Goal: Information Seeking & Learning: Compare options

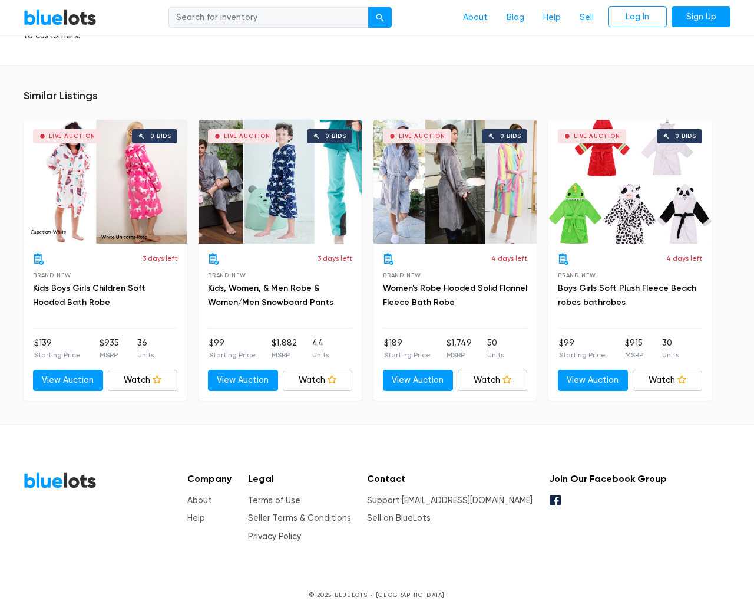
scroll to position [895, 0]
type input "the"
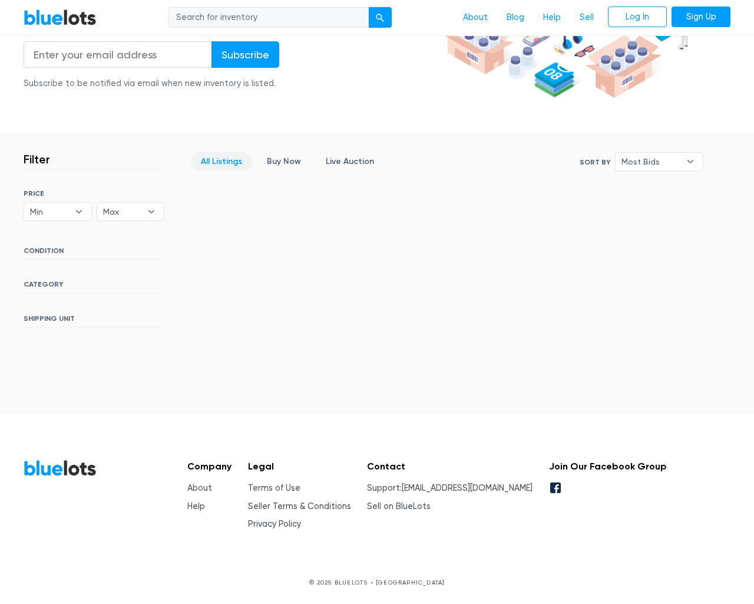
scroll to position [214, 0]
type input "the"
type input "testing@example.com"
type input "e"
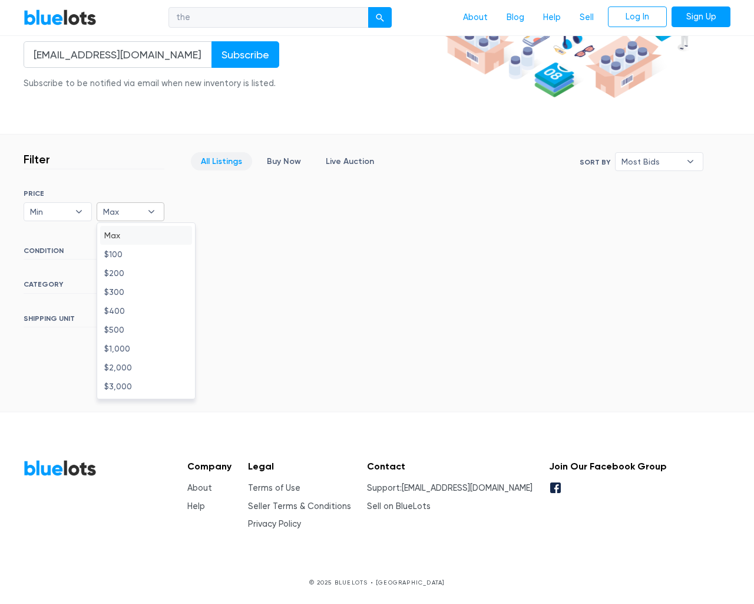
type input "e"
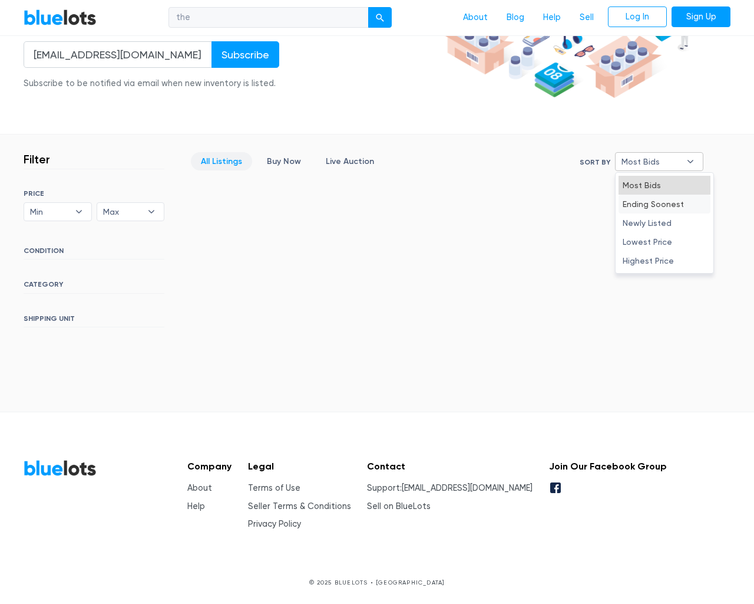
select select "10000"
select select "50000"
select select "ending_soonest"
select select "50000"
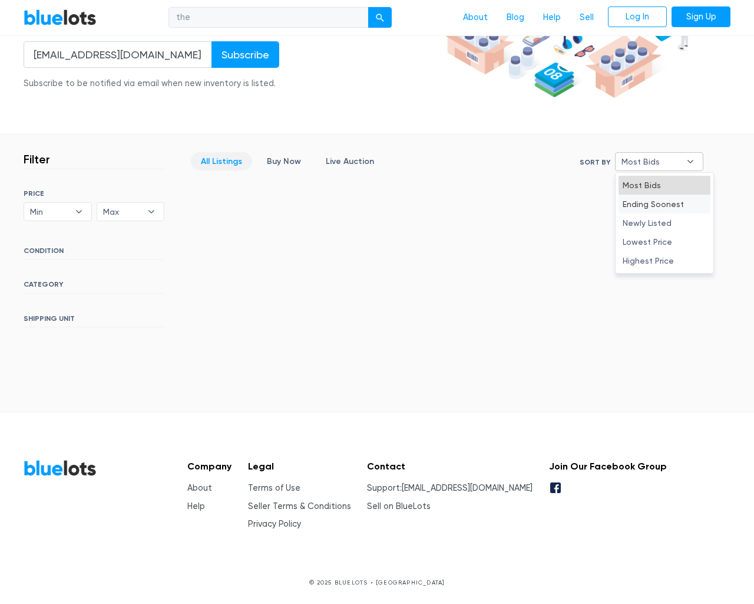
select select "highest_price"
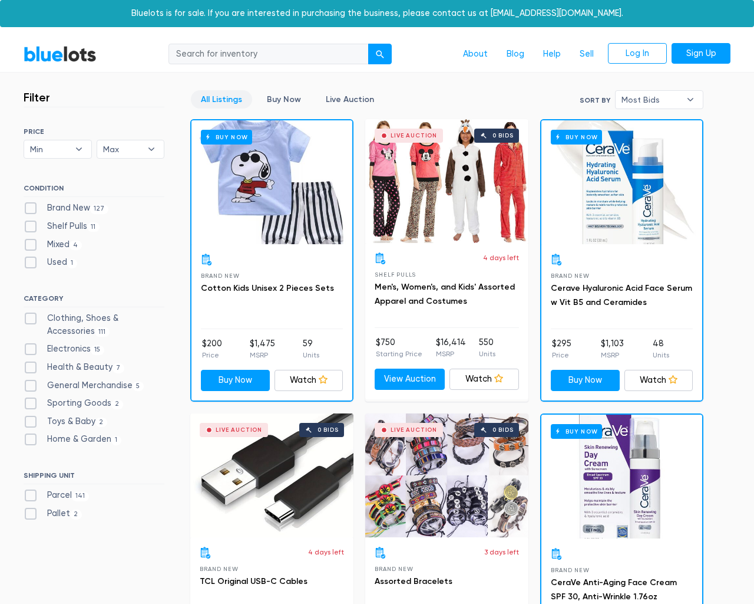
scroll to position [4755, 0]
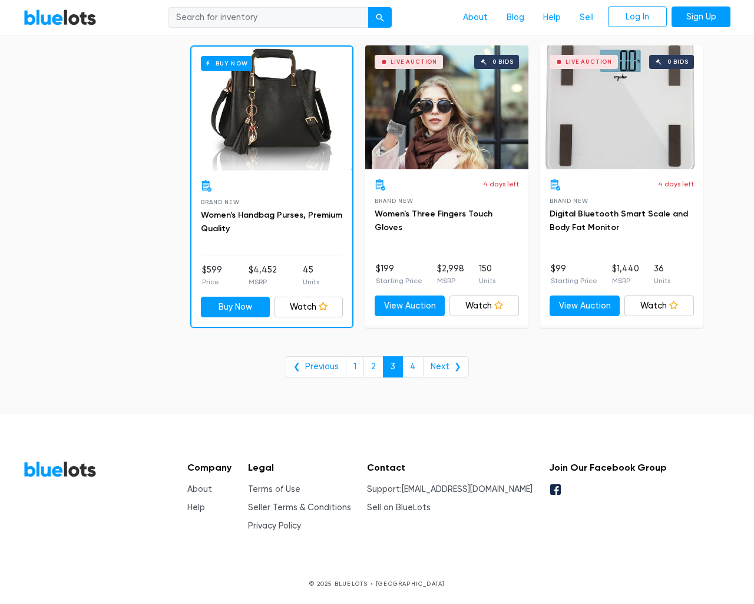
type input "the"
type input "e"
checkbox New"] "false"
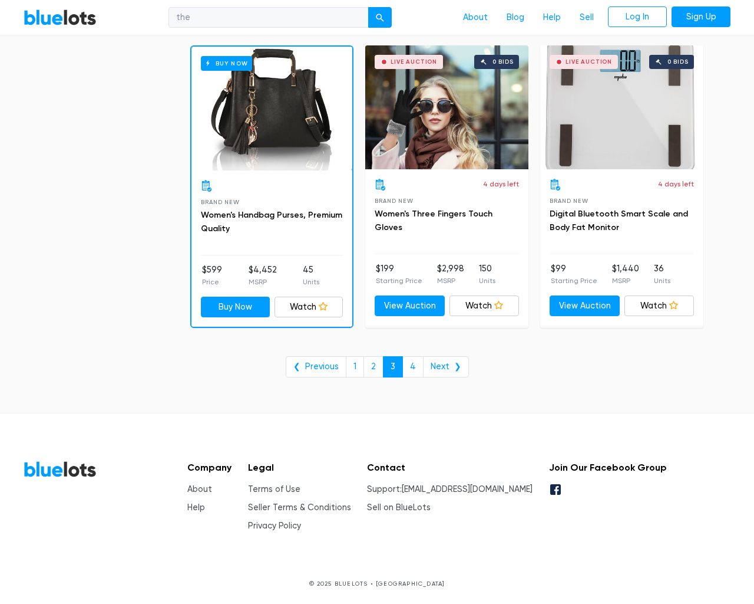
type input "e"
checkbox Pulls"] "false"
checkbox input "false"
checkbox Accessories"] "false"
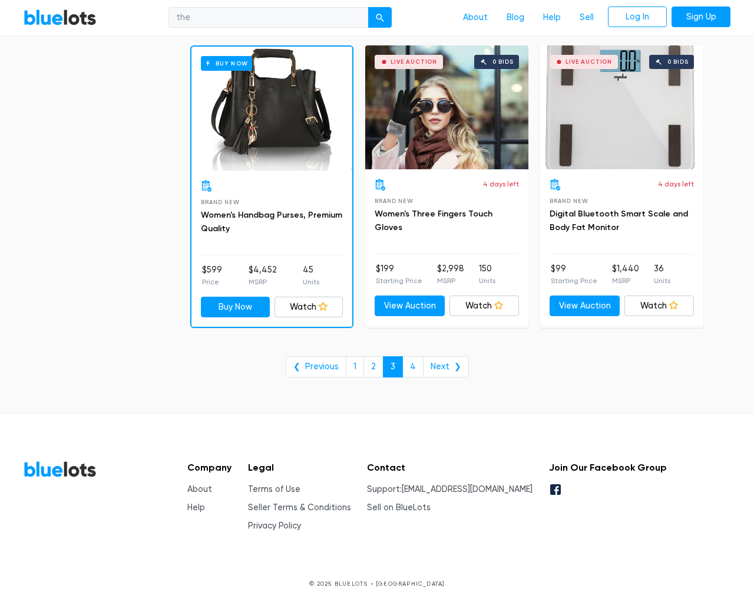
checkbox input "false"
checkbox Beauty"] "false"
checkbox Merchandise"] "false"
checkbox Goods"] "false"
checkbox Baby"] "false"
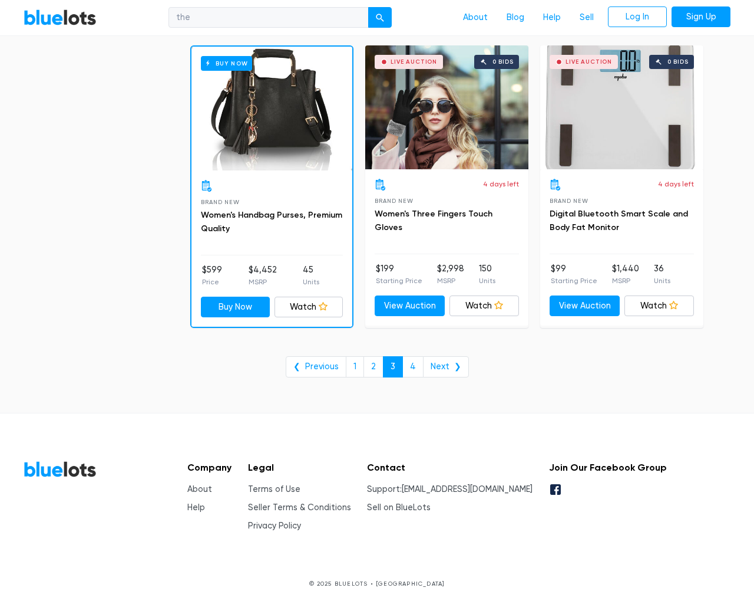
checkbox Garden"] "false"
checkbox input "false"
type input "e"
select select "10000"
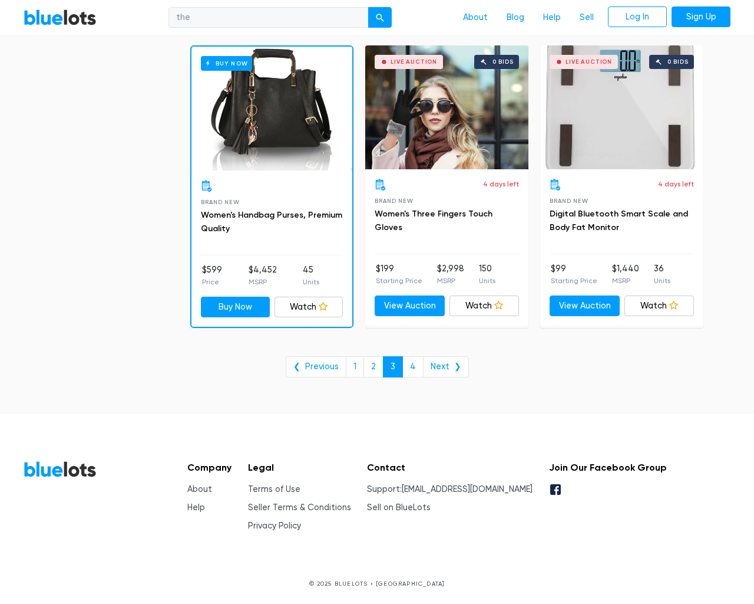
select select "50000"
select select "highest_price"
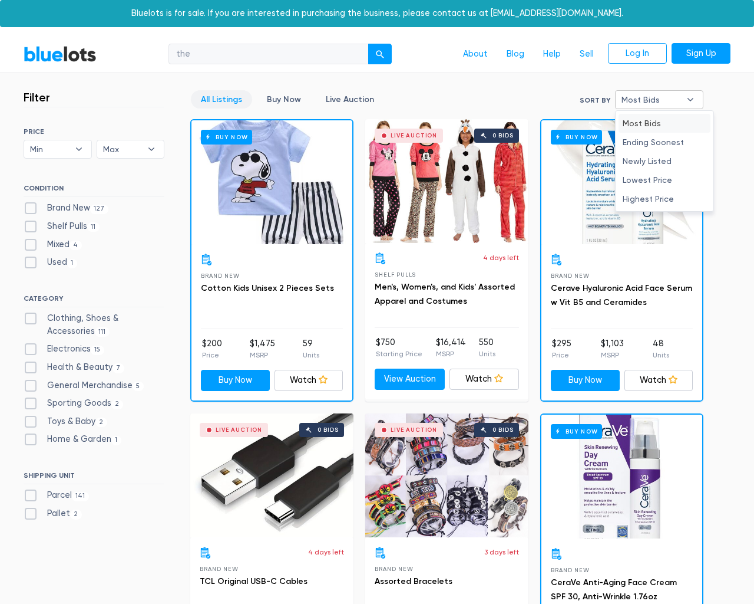
type input "e"
checkbox New"] "false"
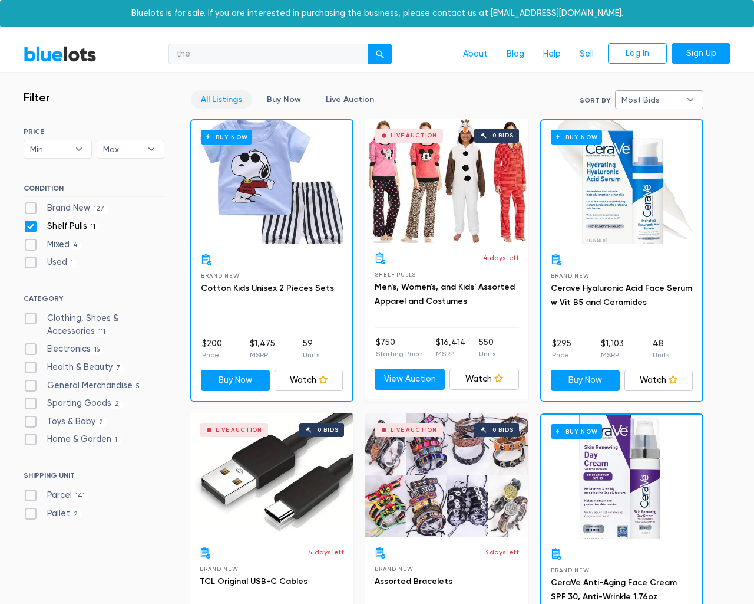
checkbox Pulls"] "false"
checkbox input "false"
checkbox Accessories"] "false"
checkbox input "false"
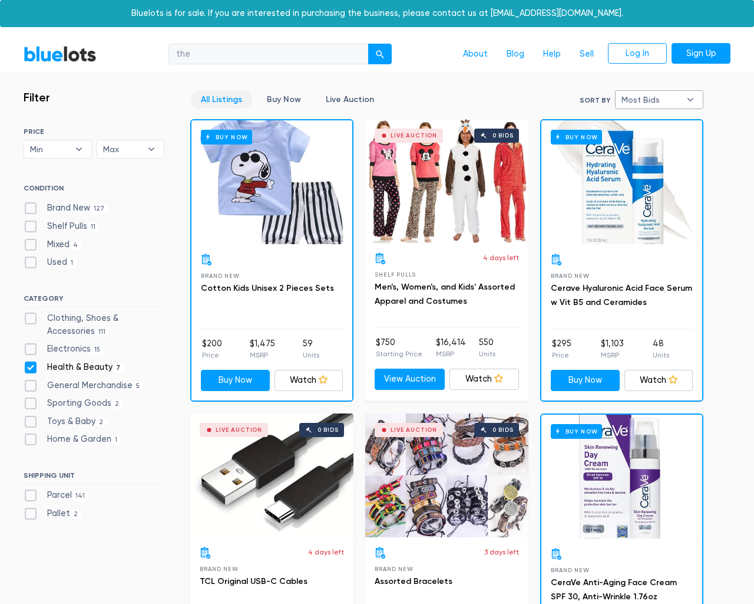
checkbox Beauty"] "false"
checkbox Merchandise"] "false"
checkbox Goods"] "false"
checkbox Baby"] "false"
checkbox Garden"] "false"
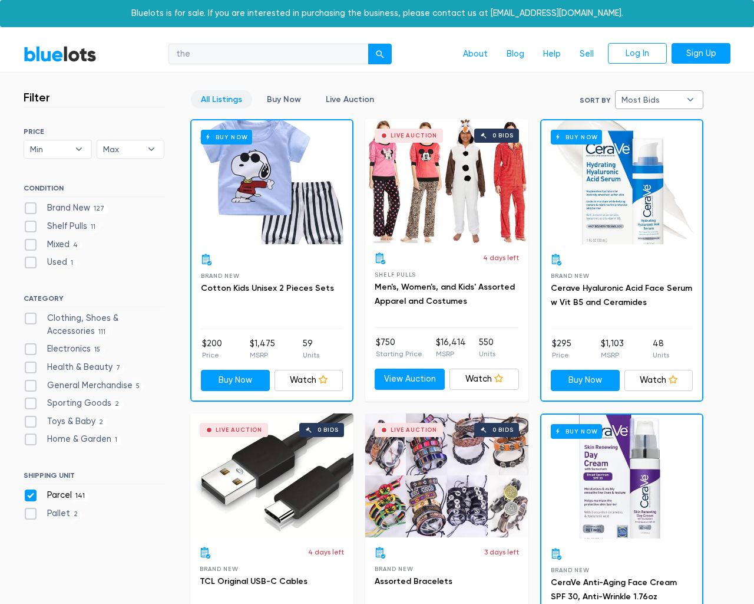
checkbox input "false"
type input "e"
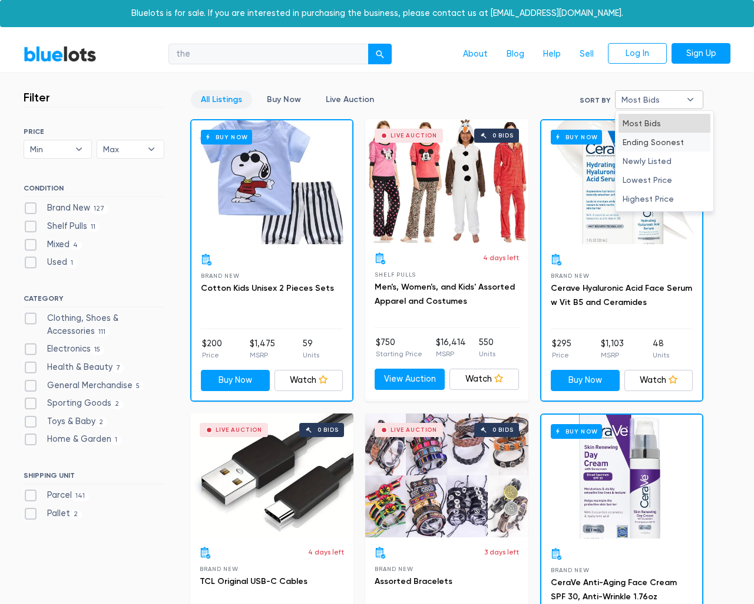
select select "most_bids"
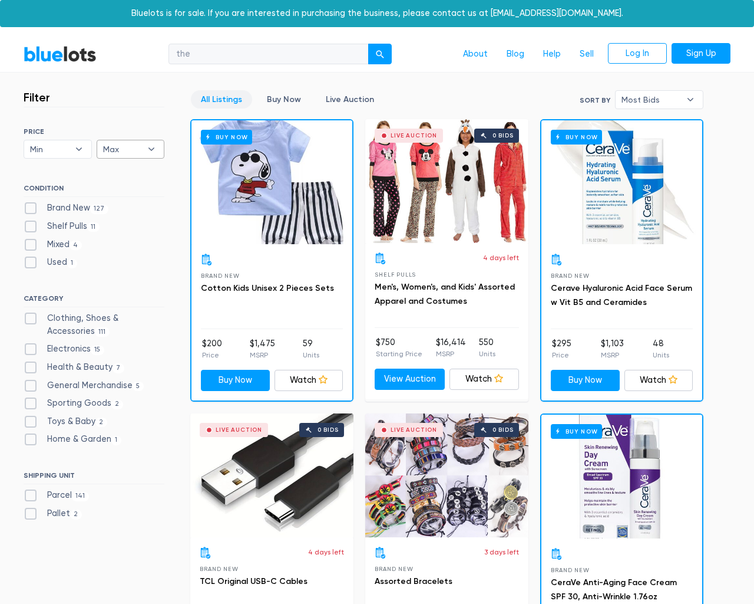
type input "e"
checkbox New"] "false"
checkbox Pulls"] "false"
checkbox input "false"
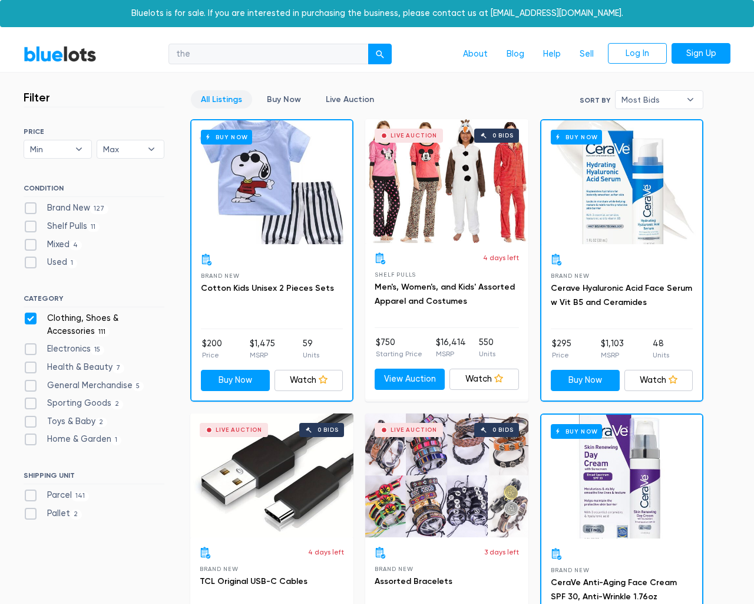
checkbox Accessories"] "false"
checkbox input "false"
checkbox Beauty"] "false"
checkbox Merchandise"] "false"
checkbox Goods"] "false"
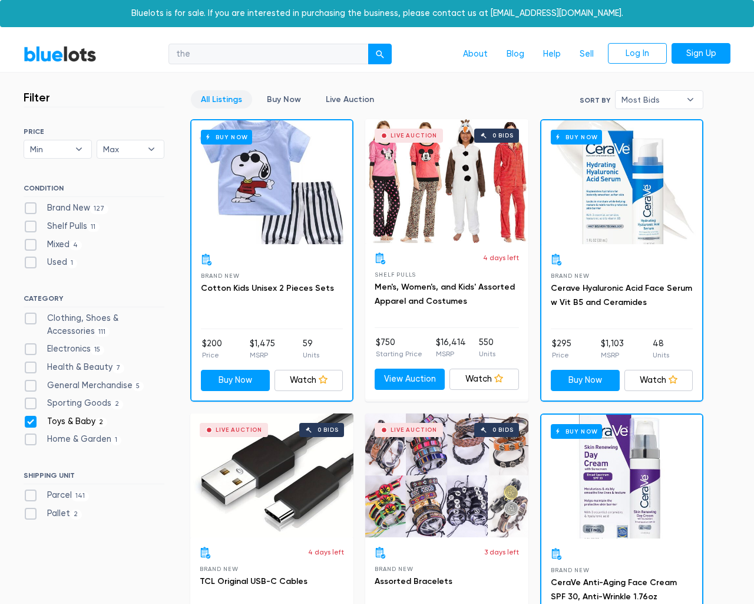
checkbox Baby"] "false"
checkbox Garden"] "false"
checkbox input "false"
type input "e"
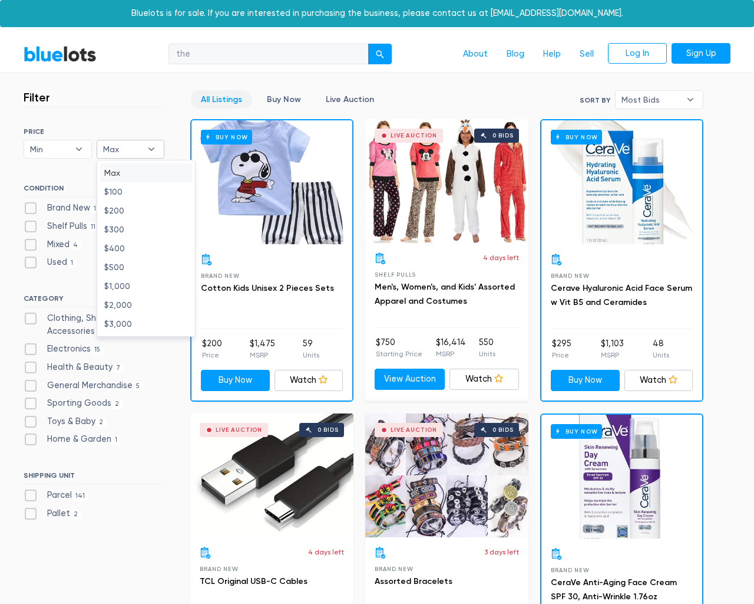
type input "e"
select select
select select "most_bids"
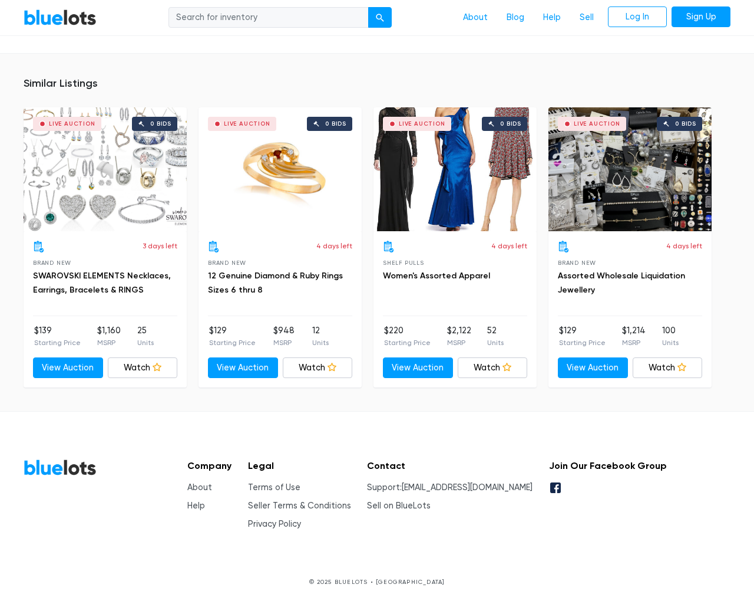
scroll to position [797, 0]
type input "the"
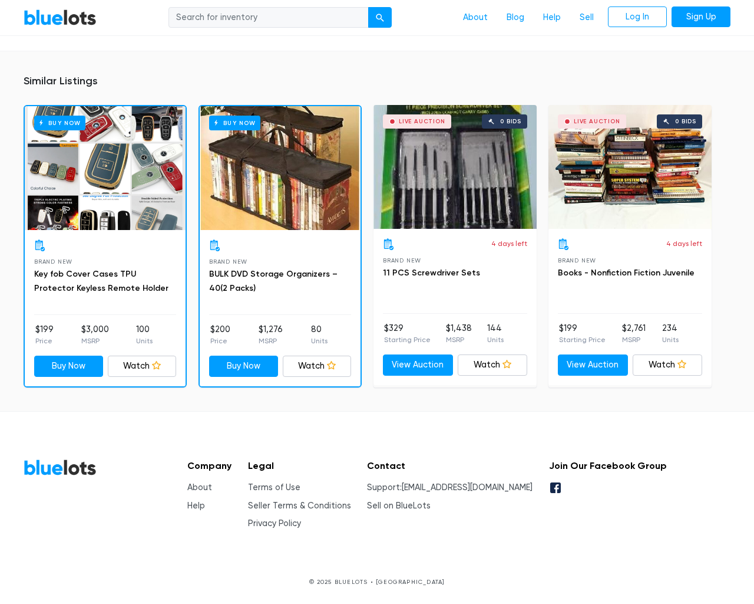
scroll to position [1158, 0]
type input "the"
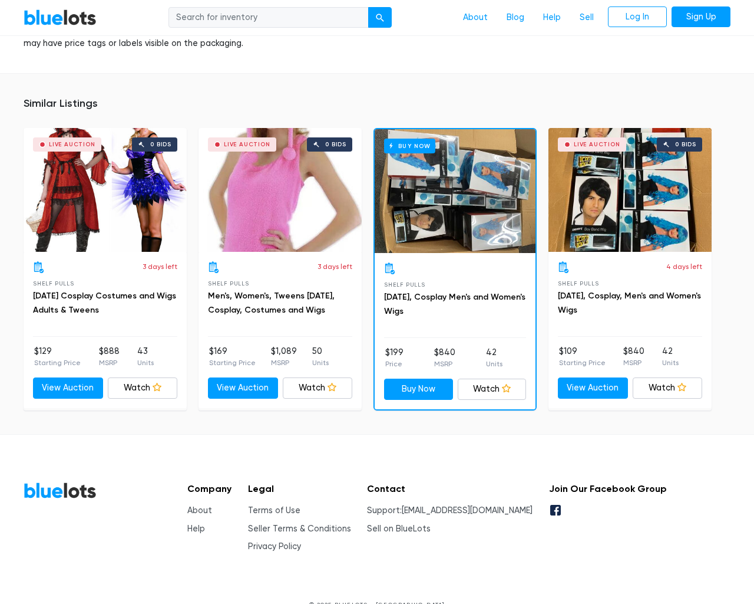
scroll to position [1118, 0]
type input "the"
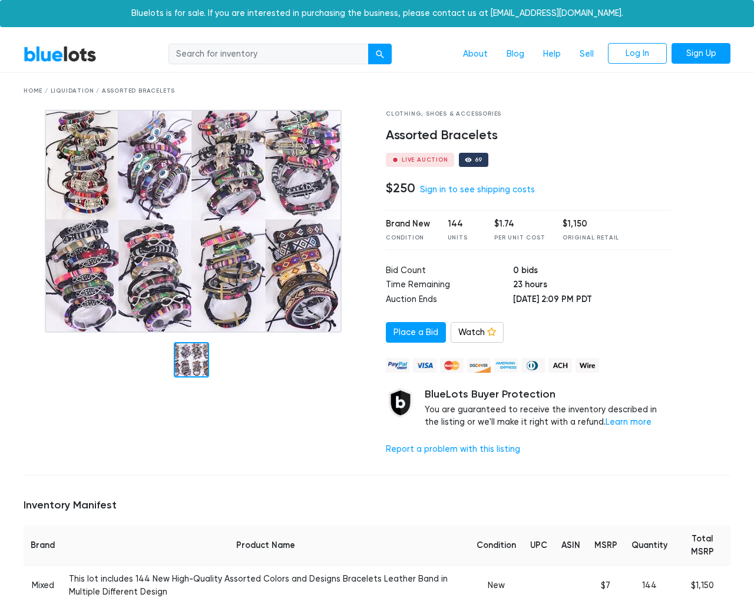
scroll to position [772, 0]
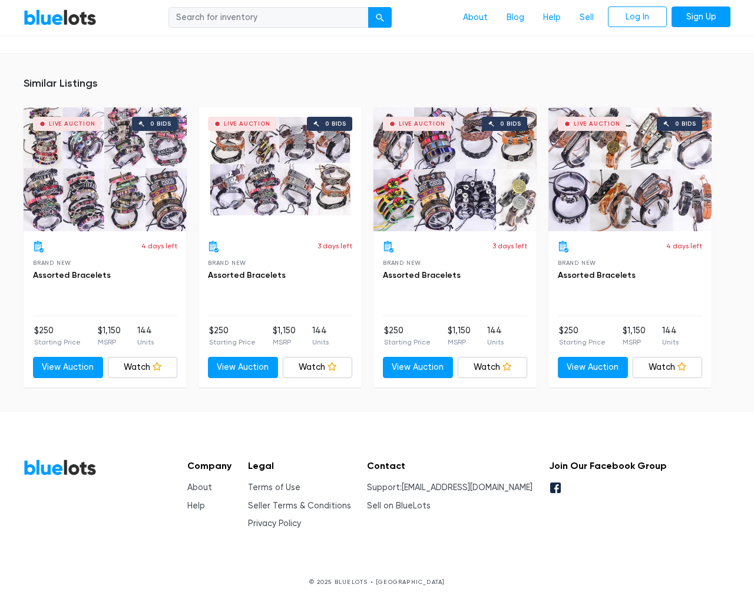
type input "the"
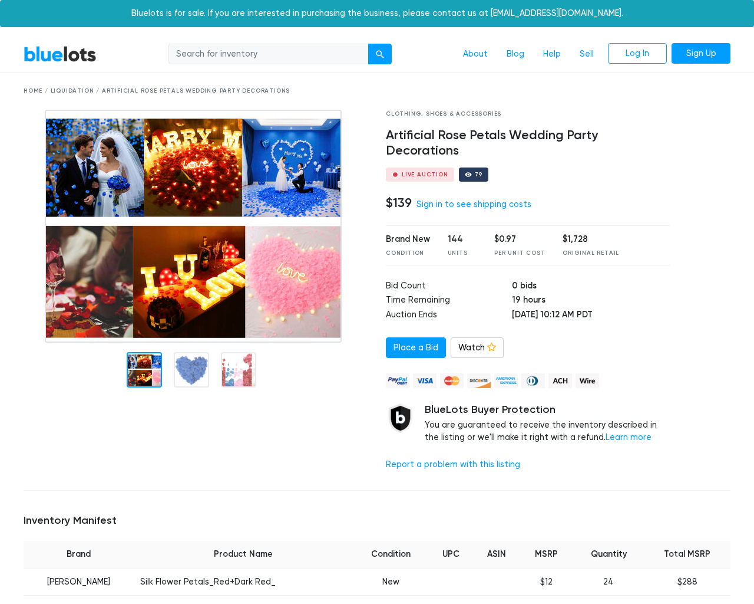
scroll to position [909, 0]
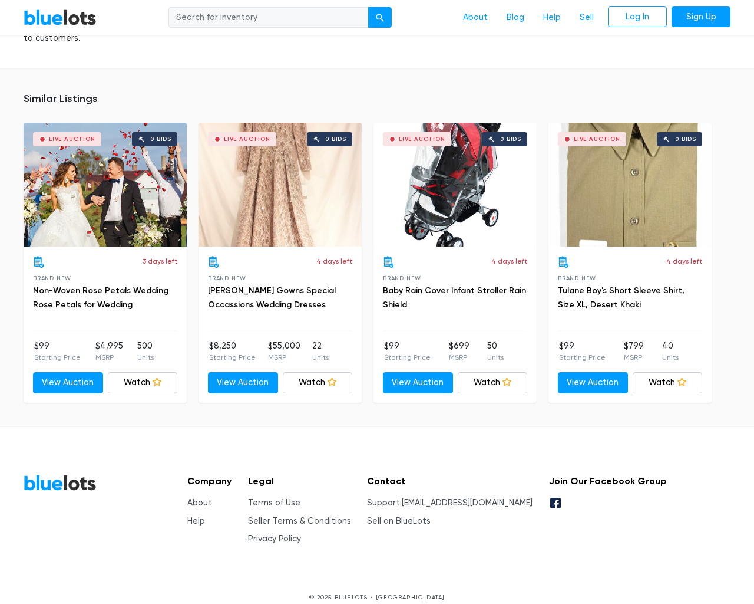
type input "the"
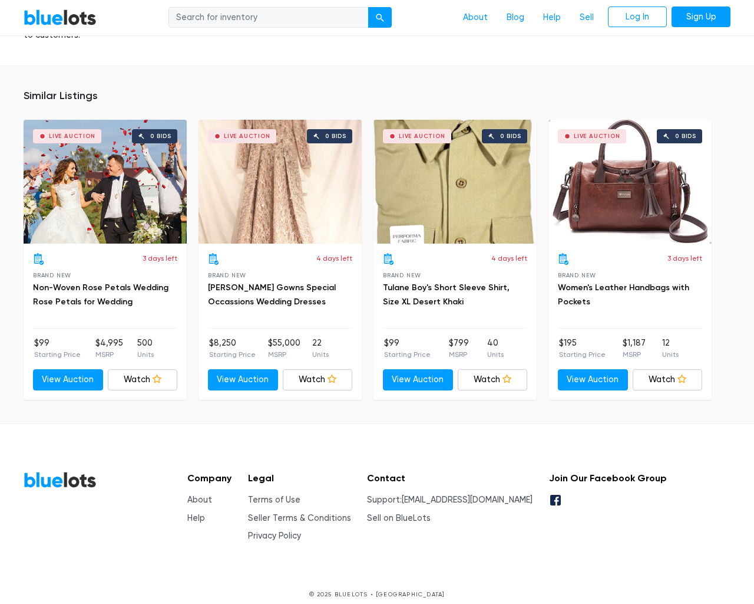
scroll to position [909, 0]
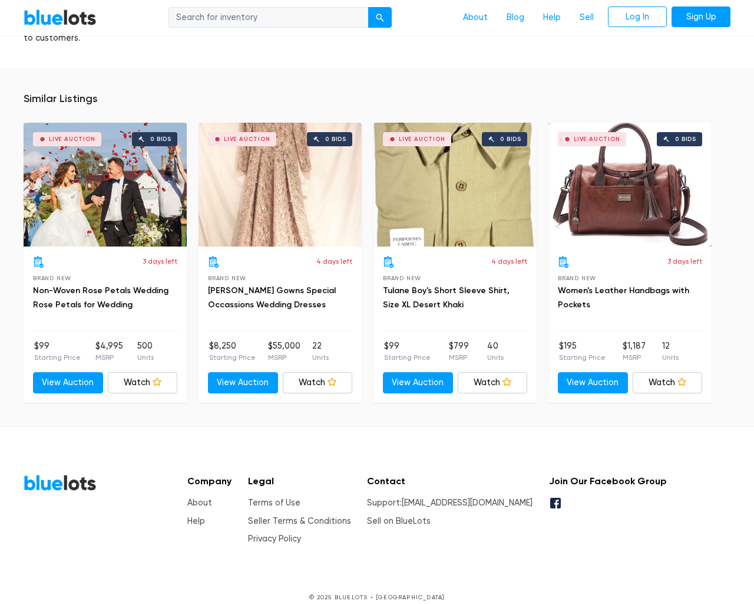
type input "the"
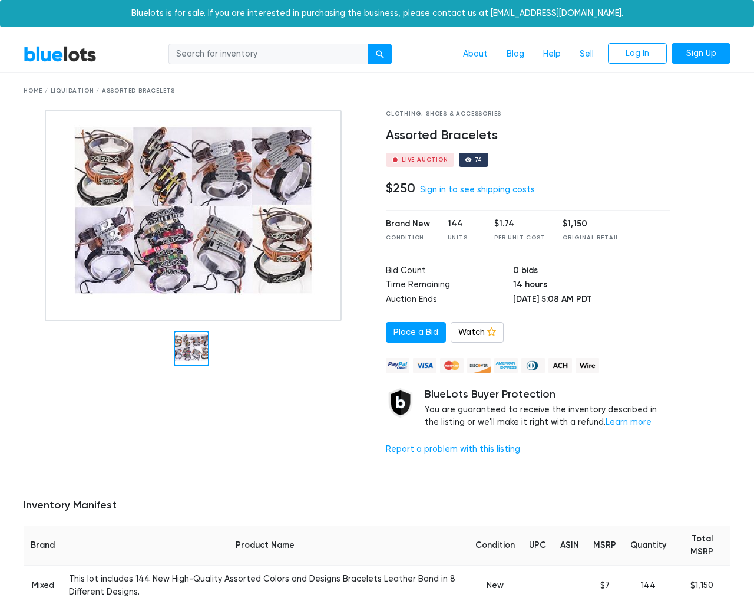
scroll to position [772, 0]
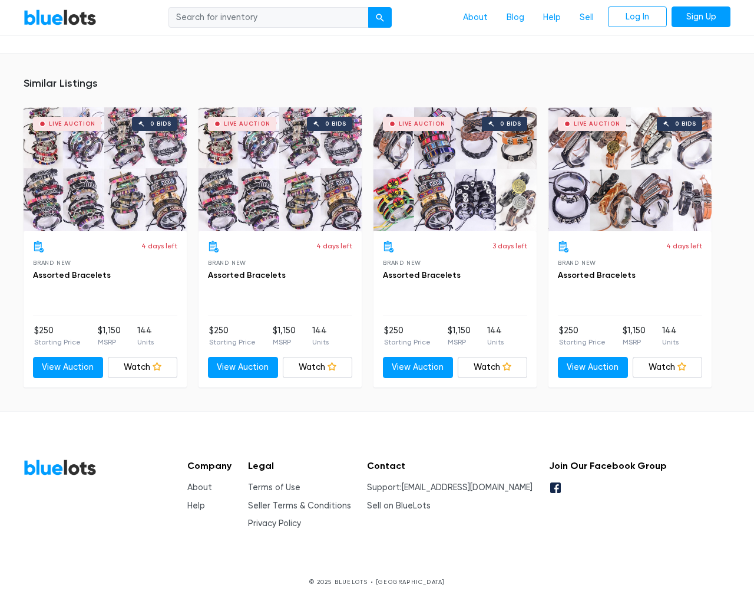
type input "the"
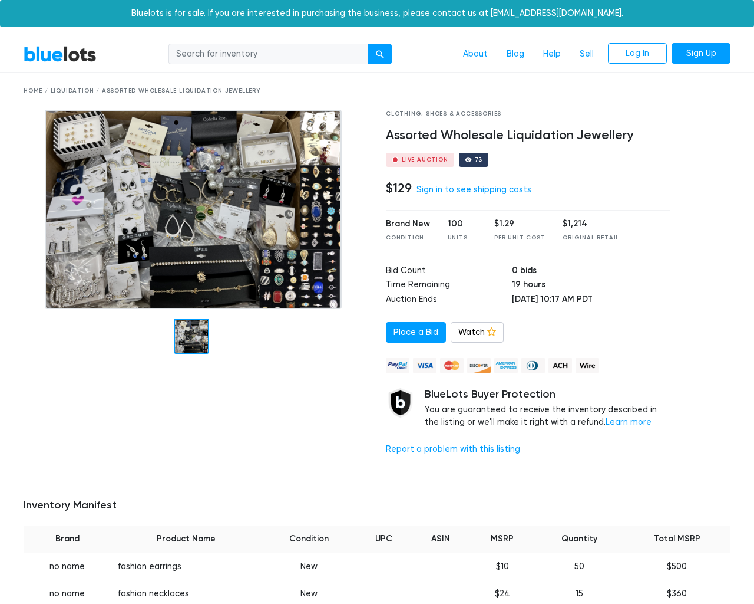
scroll to position [895, 0]
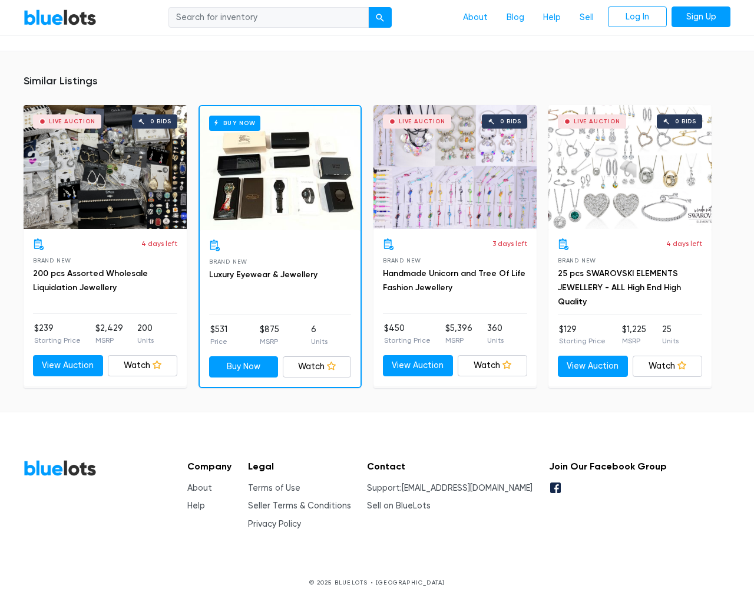
type input "the"
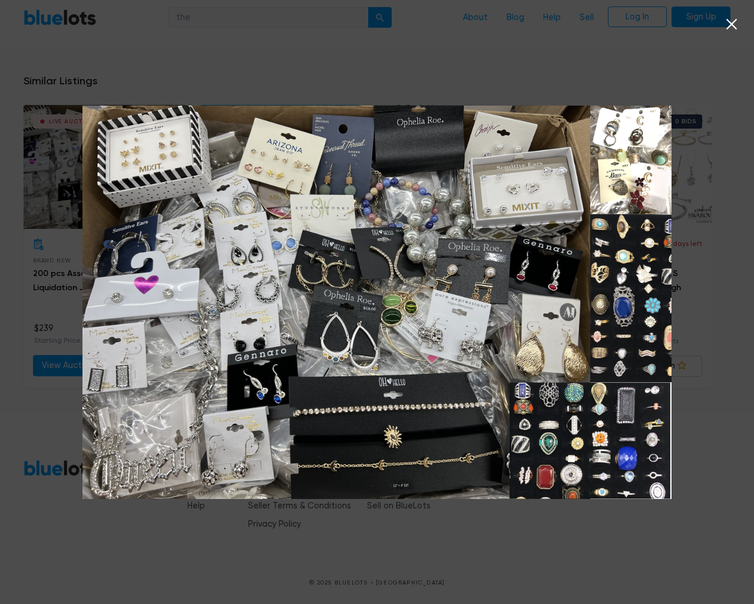
scroll to position [895, 0]
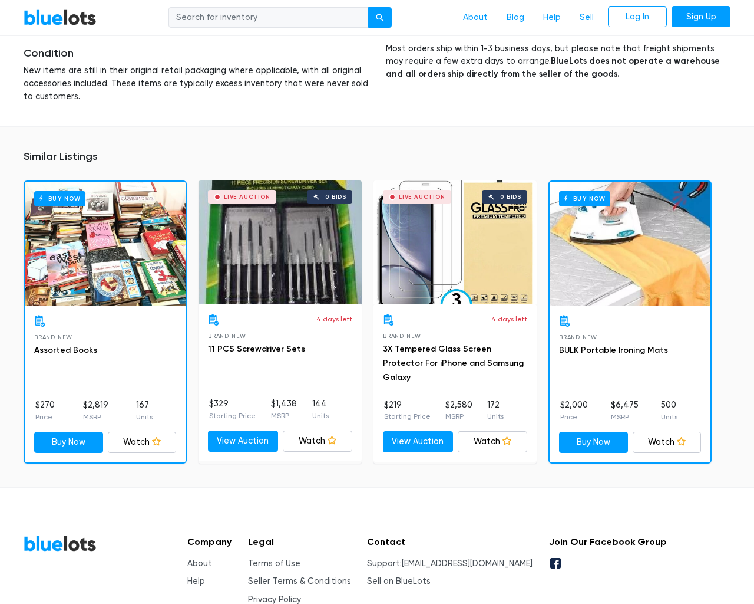
scroll to position [7082, 0]
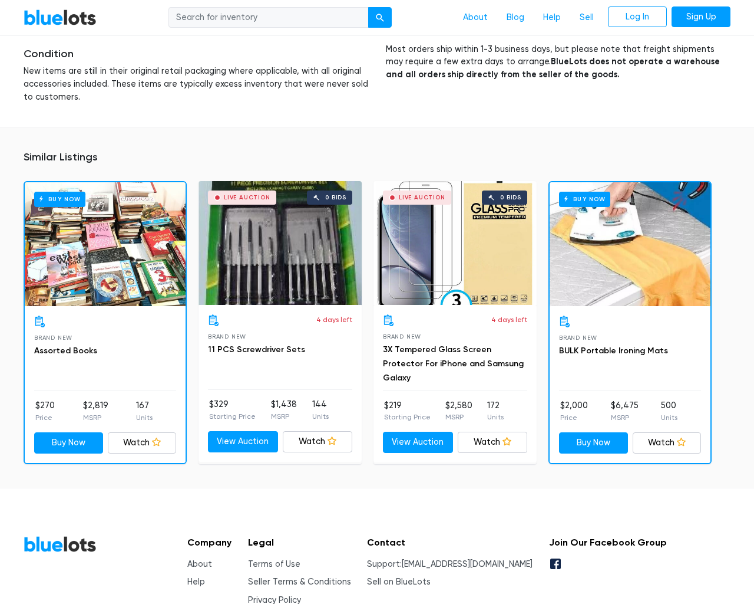
type input "the"
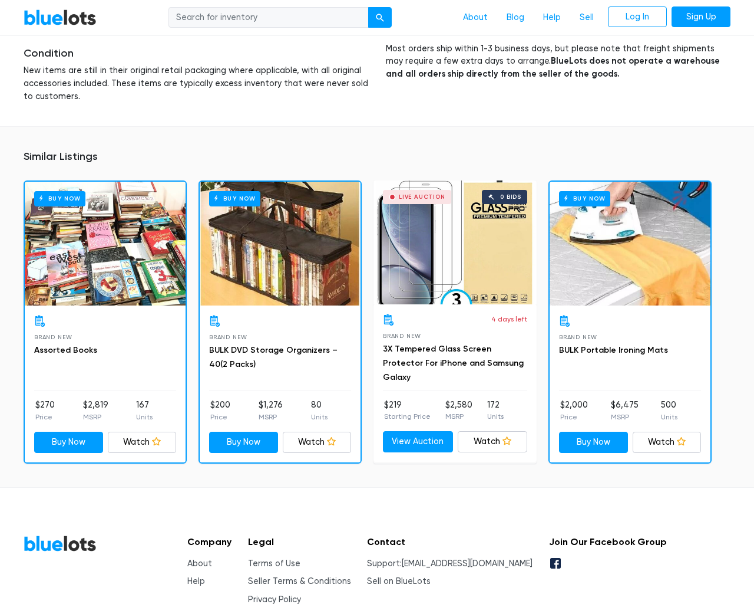
scroll to position [7082, 0]
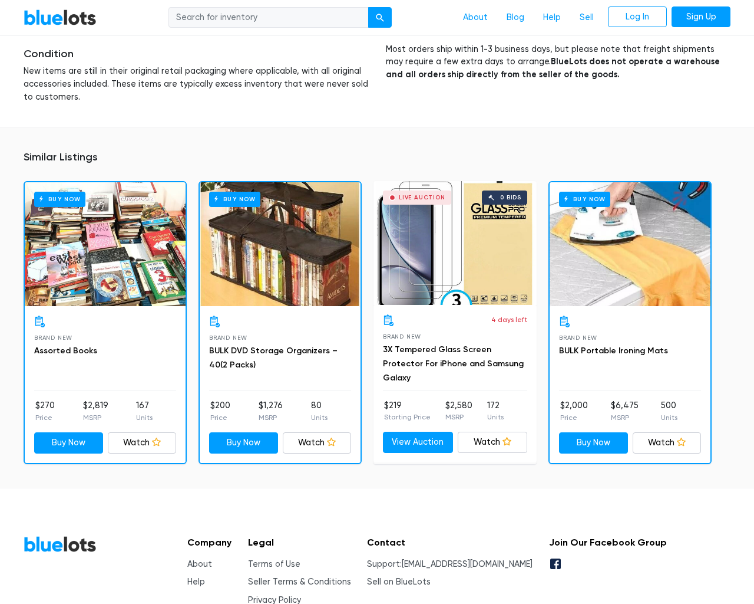
type input "the"
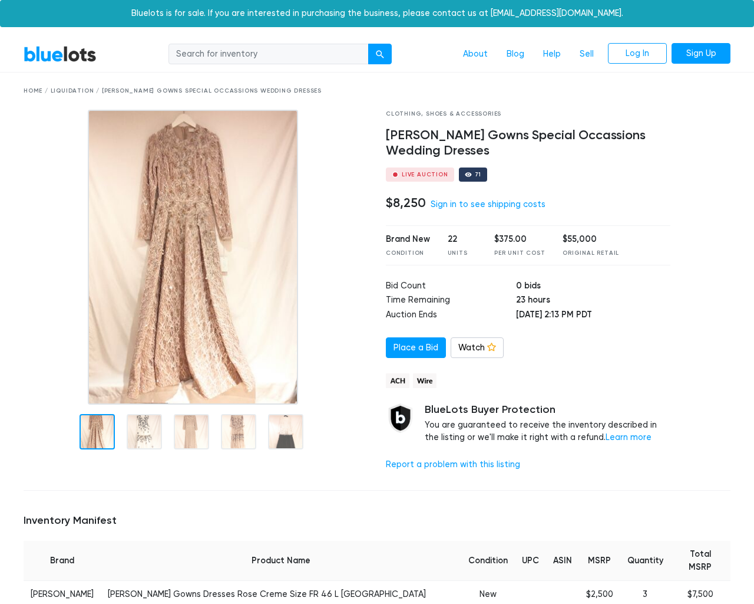
scroll to position [1092, 0]
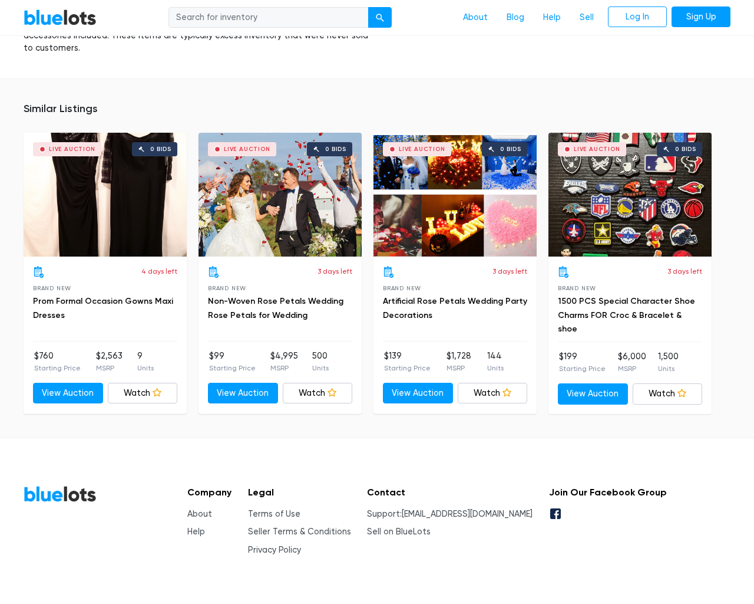
type input "the"
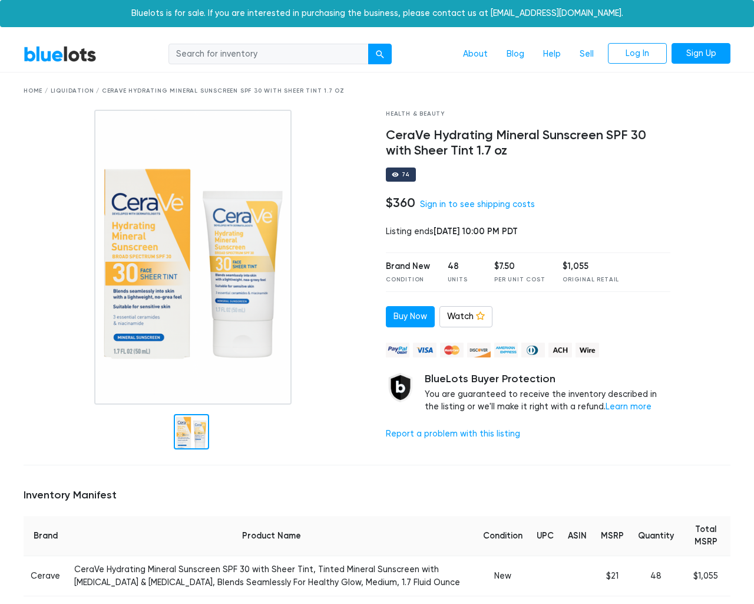
scroll to position [790, 0]
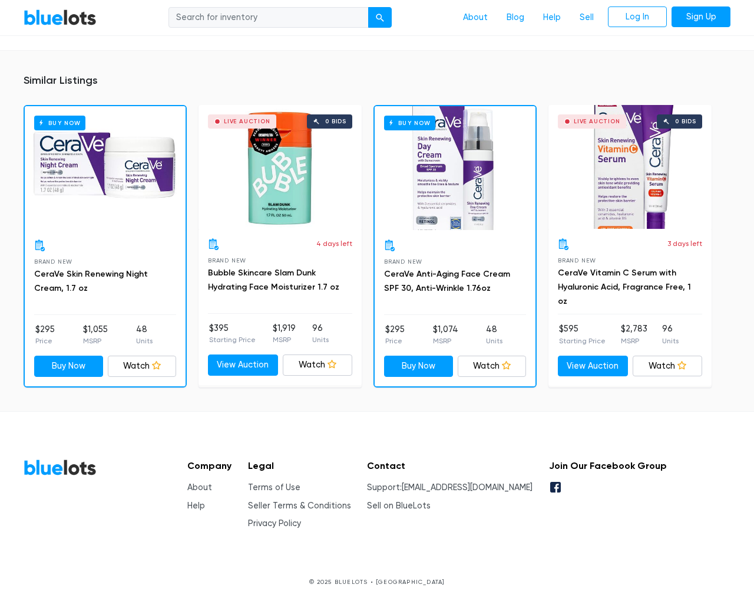
type input "the"
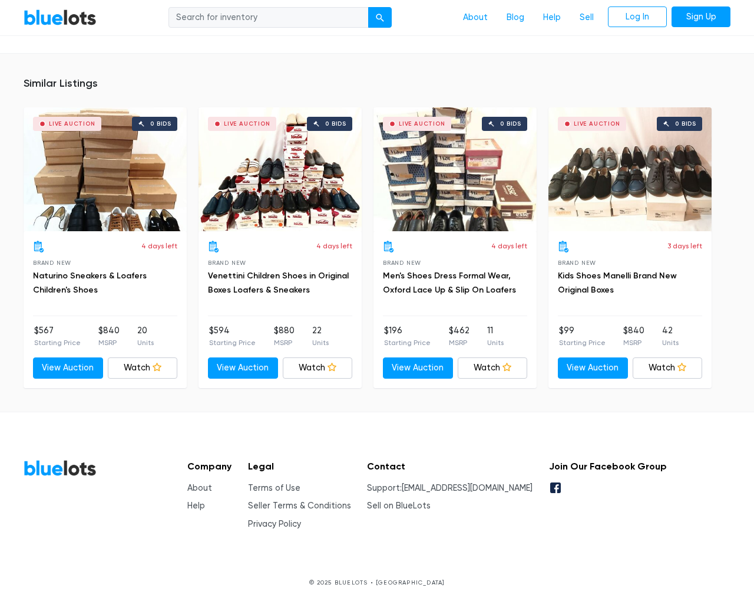
scroll to position [1104, 0]
type input "the"
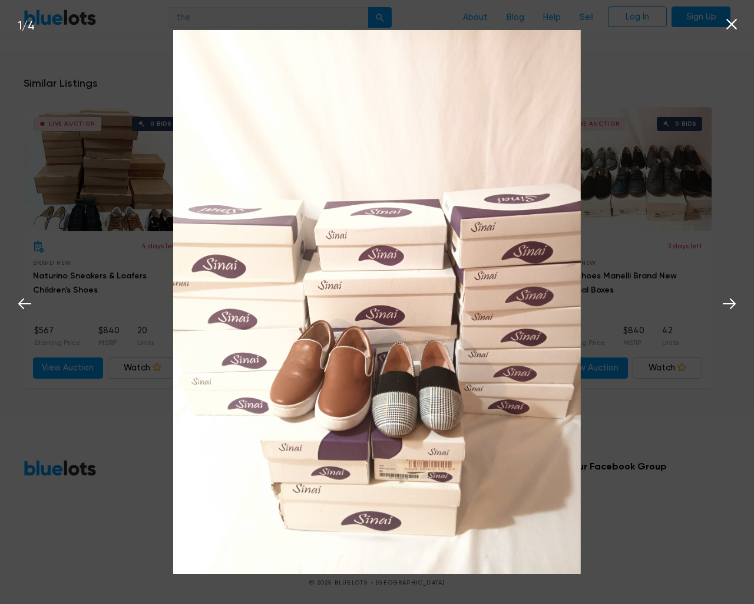
scroll to position [1105, 0]
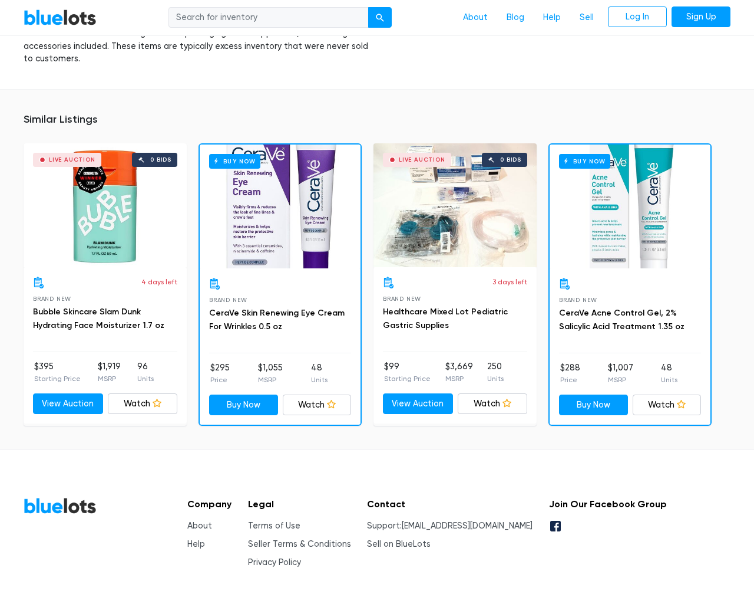
scroll to position [848, 0]
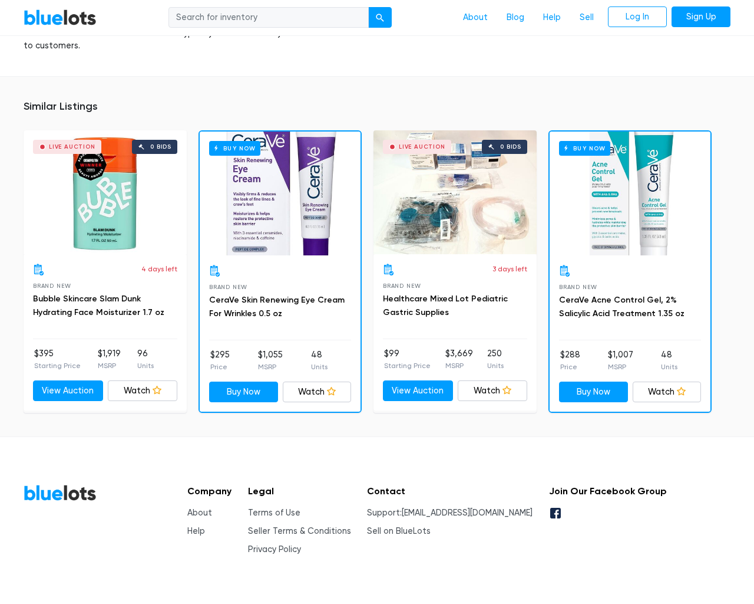
type input "the"
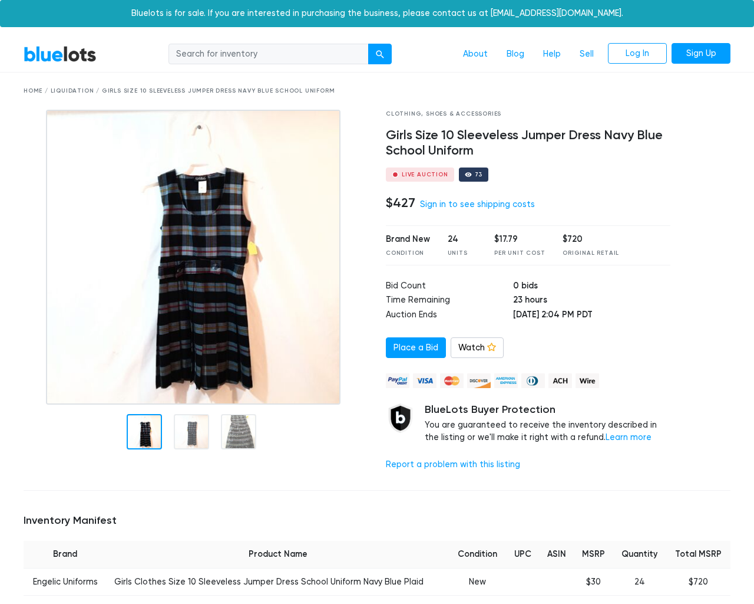
scroll to position [762, 0]
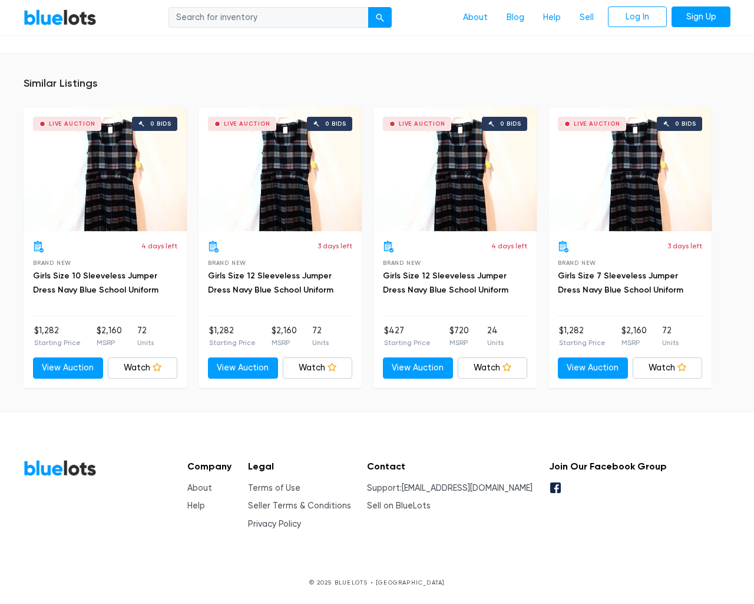
type input "the"
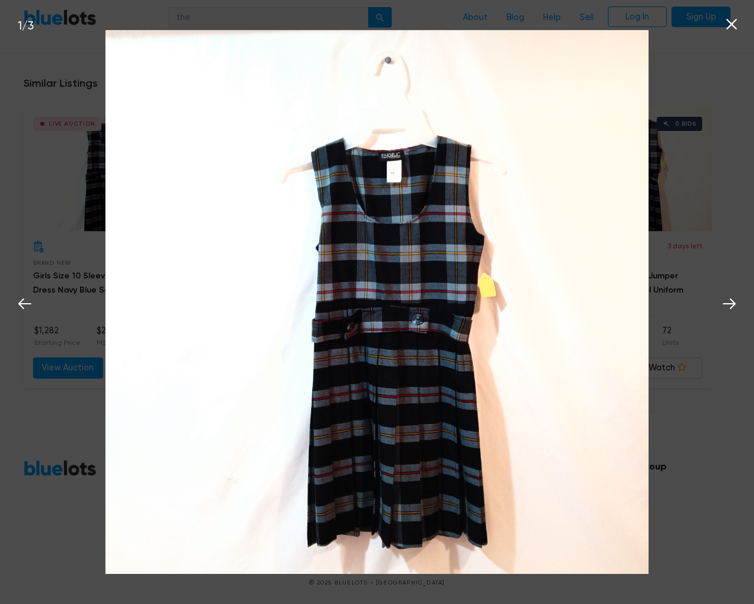
scroll to position [762, 0]
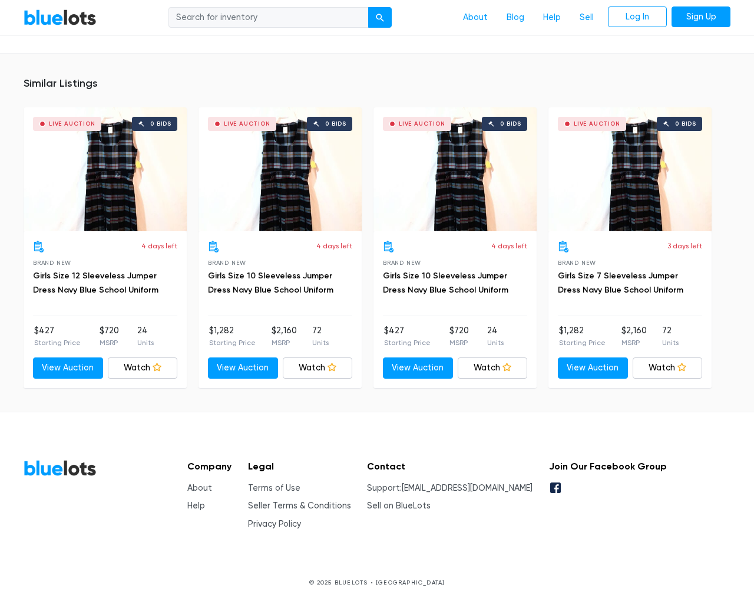
scroll to position [762, 0]
type input "the"
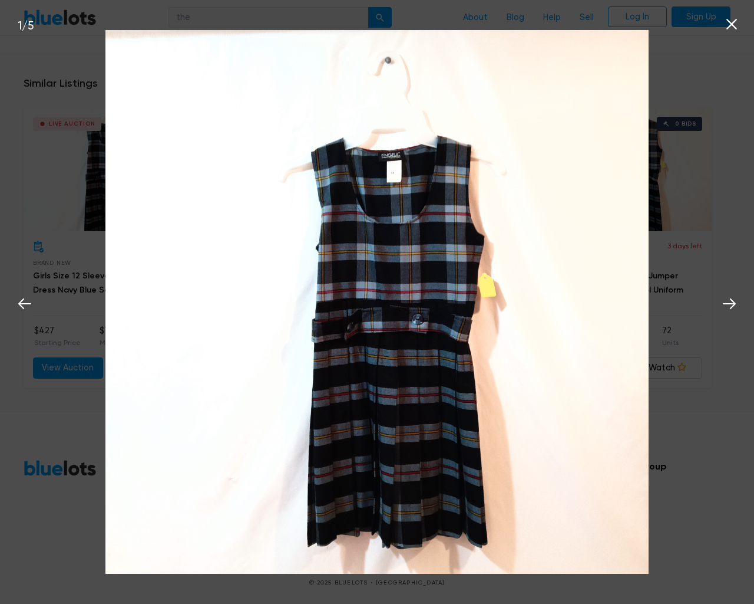
scroll to position [762, 0]
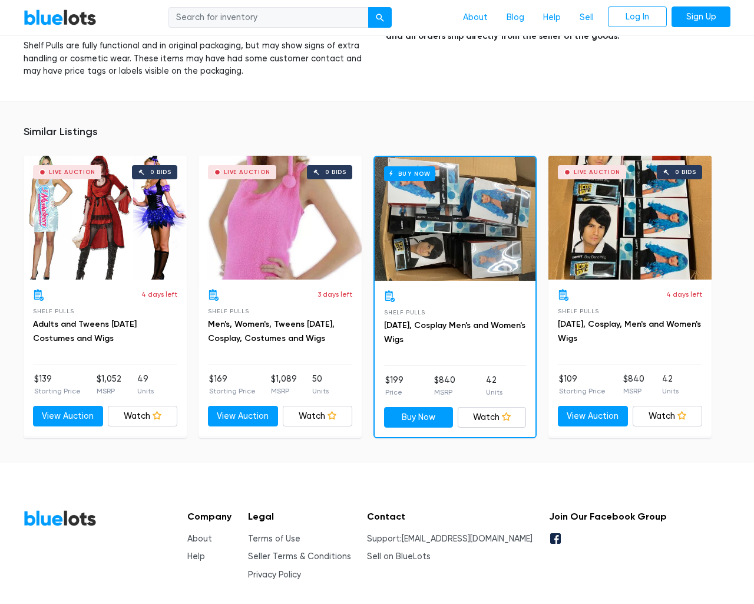
scroll to position [1158, 0]
type input "the"
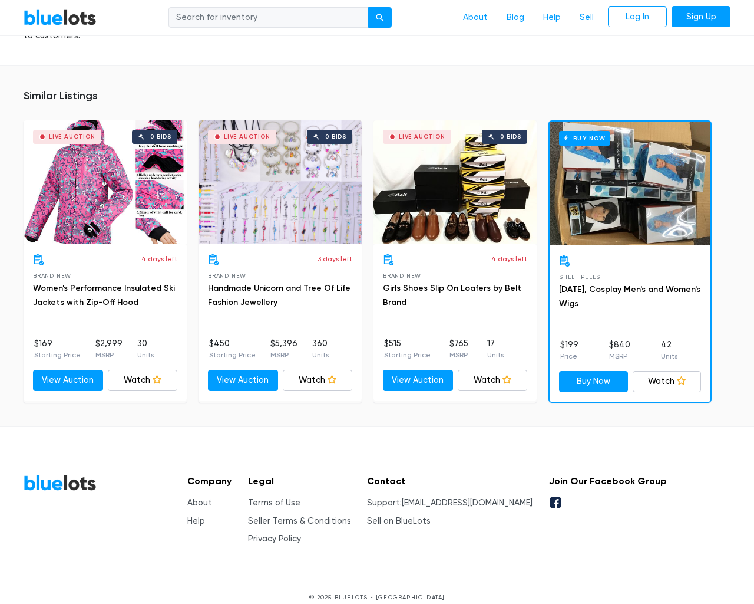
scroll to position [775, 0]
type input "the"
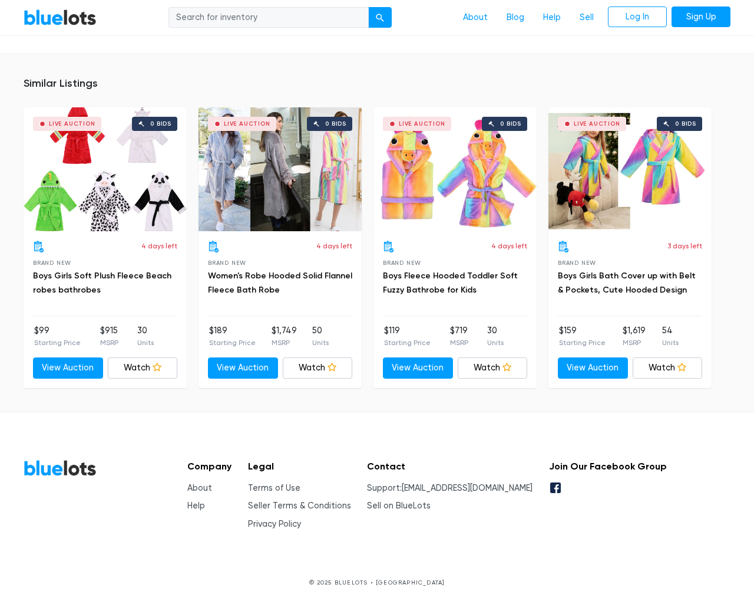
scroll to position [907, 0]
type input "the"
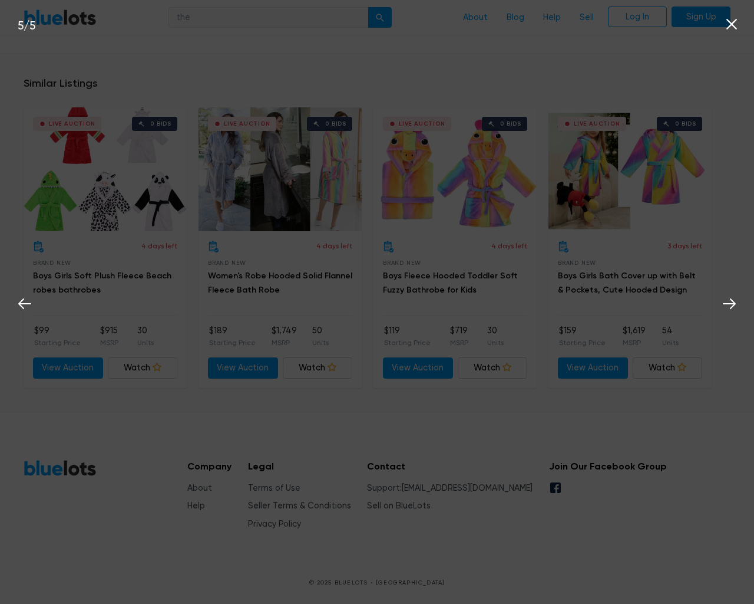
scroll to position [908, 0]
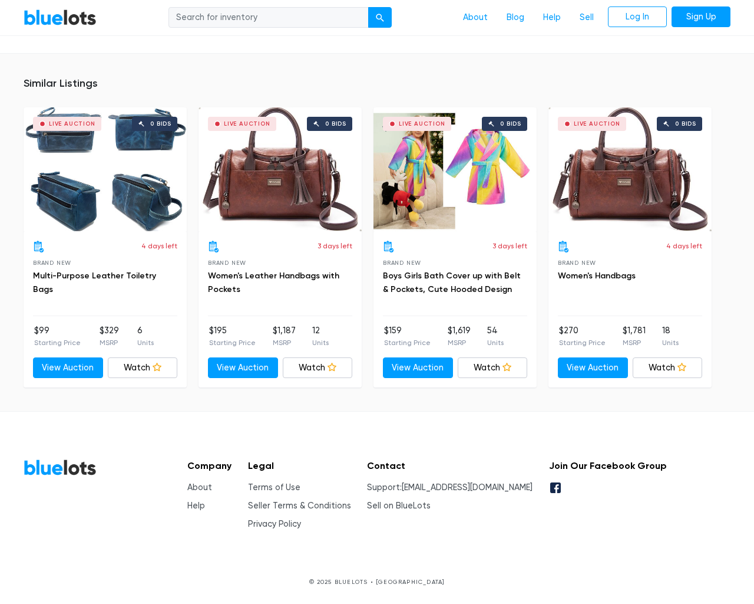
scroll to position [775, 0]
type input "the"
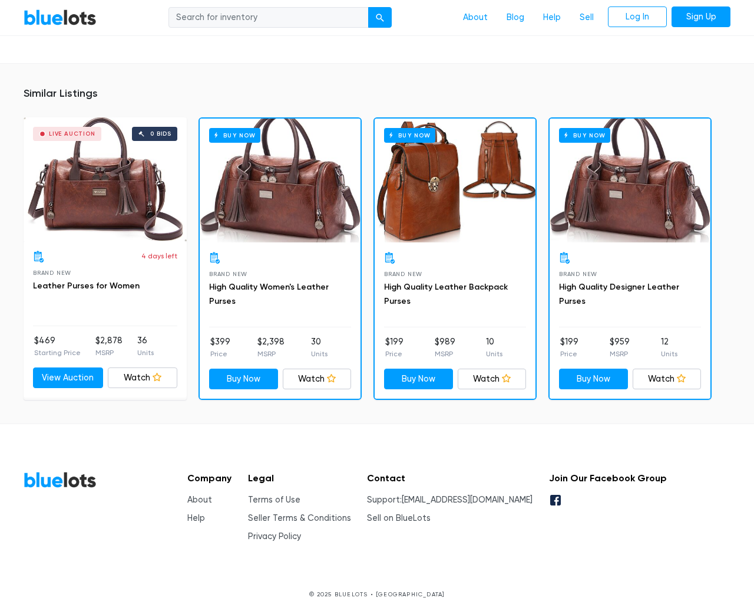
scroll to position [787, 0]
type input "the"
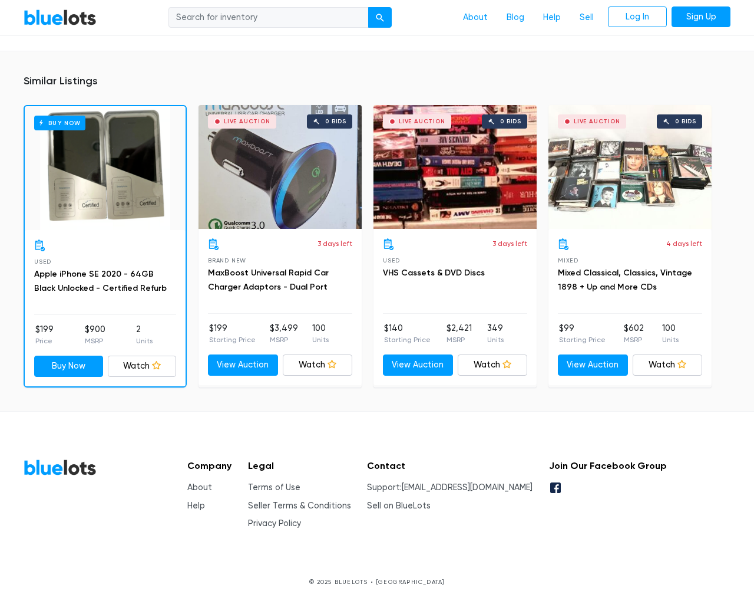
scroll to position [853, 0]
type input "the"
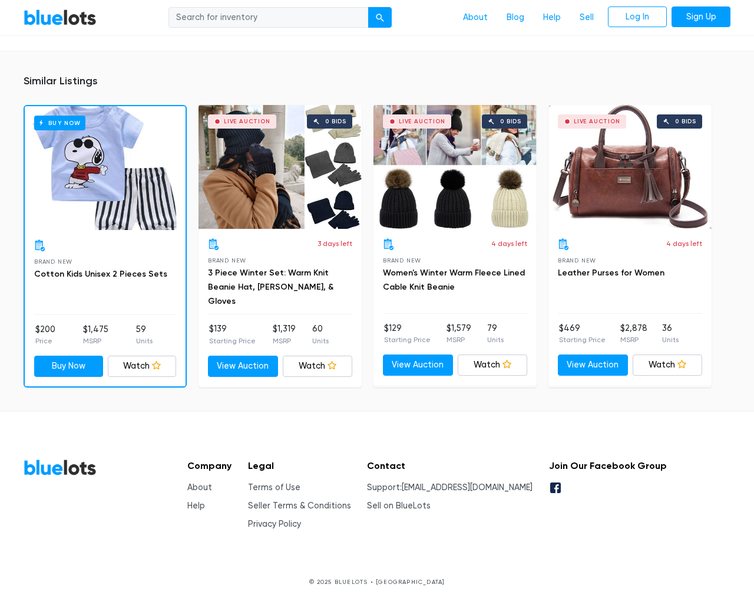
scroll to position [815, 0]
type input "the"
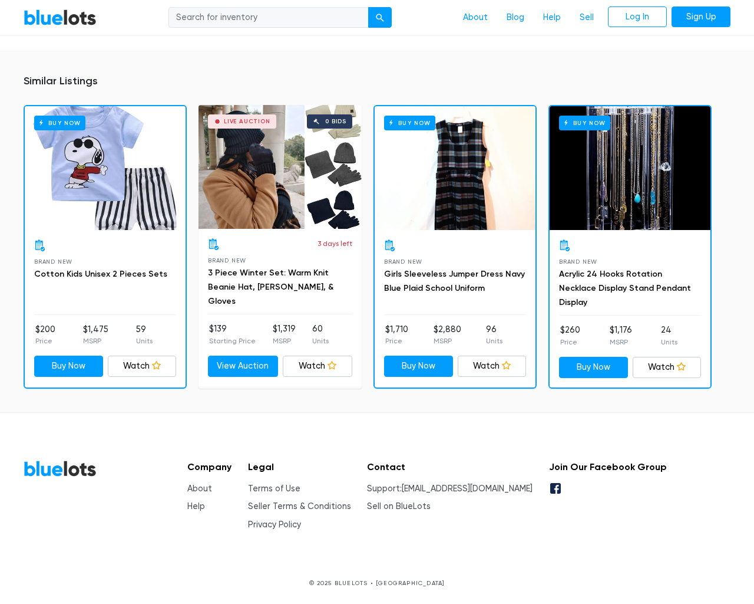
scroll to position [815, 0]
type input "the"
